Goal: Task Accomplishment & Management: Manage account settings

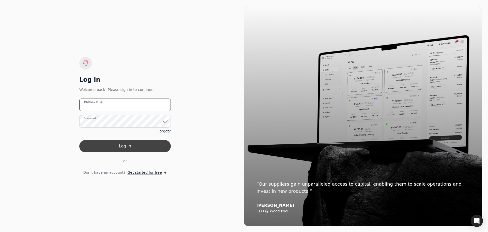
type email "[EMAIL_ADDRESS][DOMAIN_NAME]"
click at [124, 144] on button "Log in" at bounding box center [125, 146] width 92 height 12
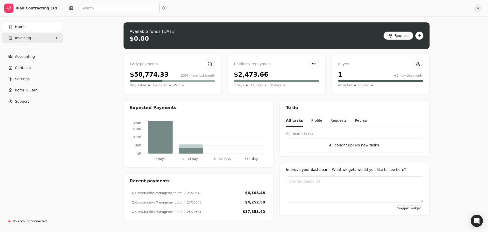
click at [31, 40] on button "Invoicing" at bounding box center [32, 38] width 61 height 10
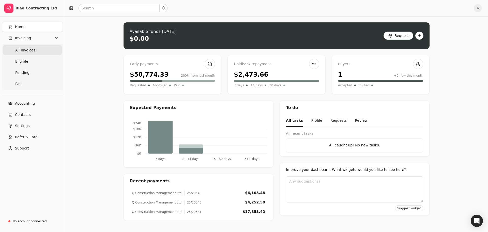
click at [32, 49] on span "All Invoices" at bounding box center [25, 50] width 20 height 5
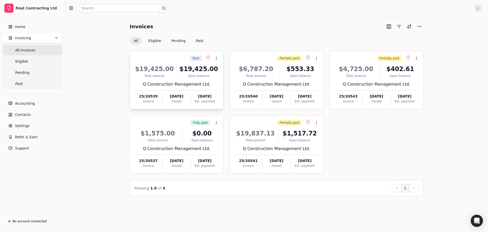
click at [177, 62] on div "Sent Context Menu Button" at bounding box center [176, 58] width 85 height 9
click at [228, 70] on span "Open" at bounding box center [224, 70] width 9 height 5
